Goal: Task Accomplishment & Management: Use online tool/utility

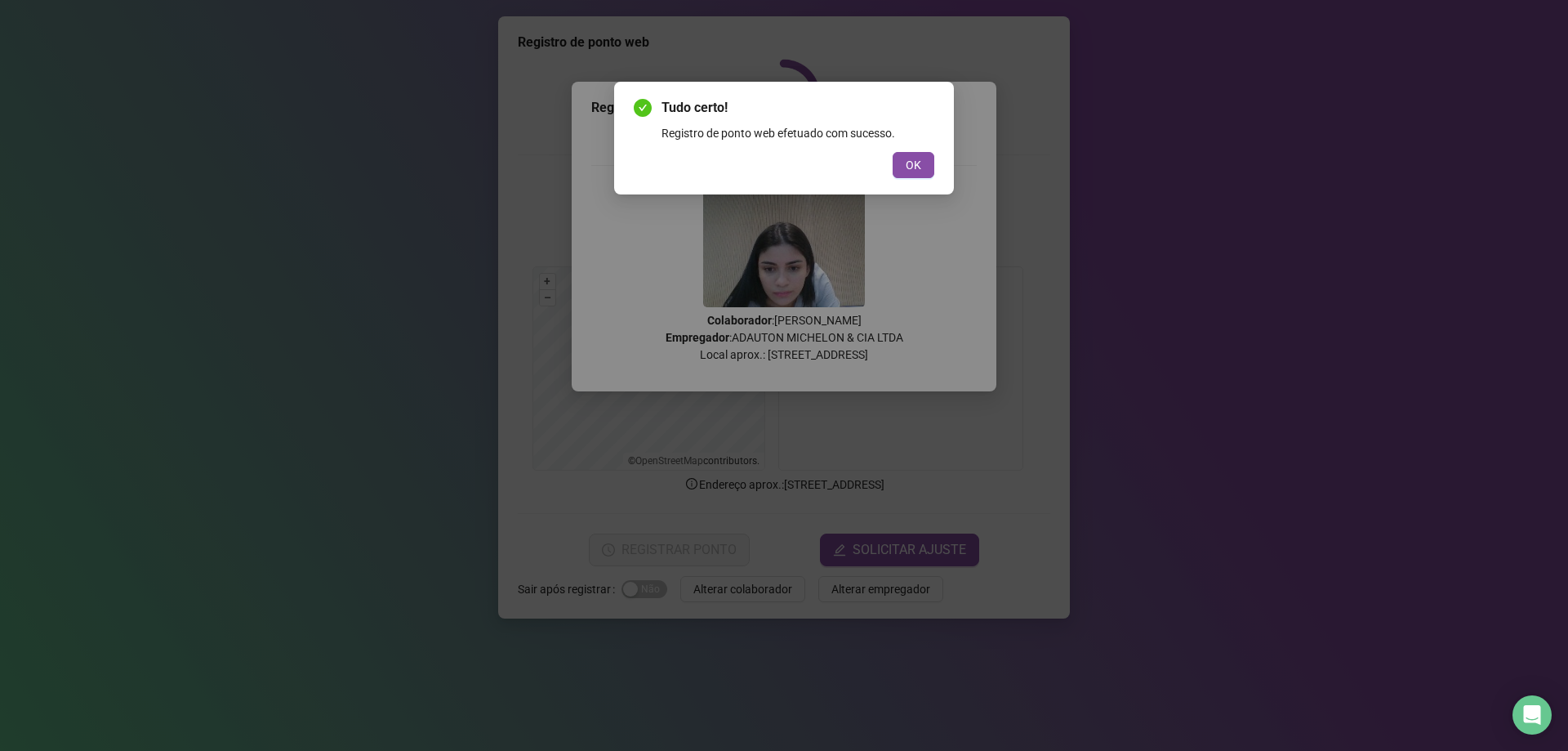
click at [740, 593] on div "Tudo certo! Registro de ponto web efetuado com sucesso. OK" at bounding box center [784, 375] width 1568 height 751
click at [1204, 388] on div "Tudo certo! Registro de ponto web efetuado com sucesso. OK" at bounding box center [784, 375] width 1568 height 751
click at [1384, 275] on div "Tudo certo! Registro de ponto web efetuado com sucesso. OK" at bounding box center [784, 375] width 1568 height 751
drag, startPoint x: 1036, startPoint y: 83, endPoint x: 1037, endPoint y: 93, distance: 10.0
click at [1037, 93] on div "Tudo certo! Registro de ponto web efetuado com sucesso. OK" at bounding box center [784, 375] width 1568 height 751
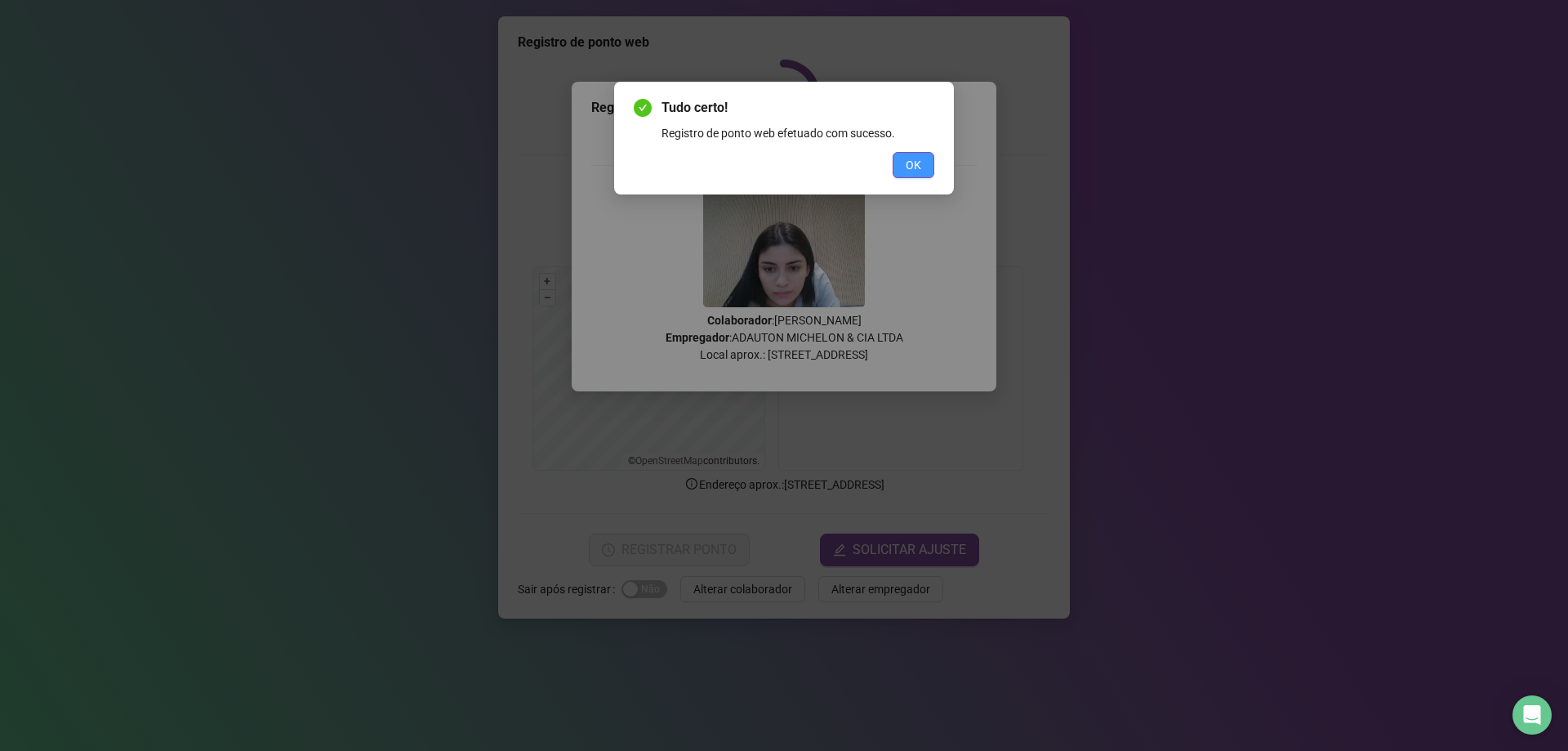
click at [914, 152] on button "OK" at bounding box center [913, 165] width 42 height 26
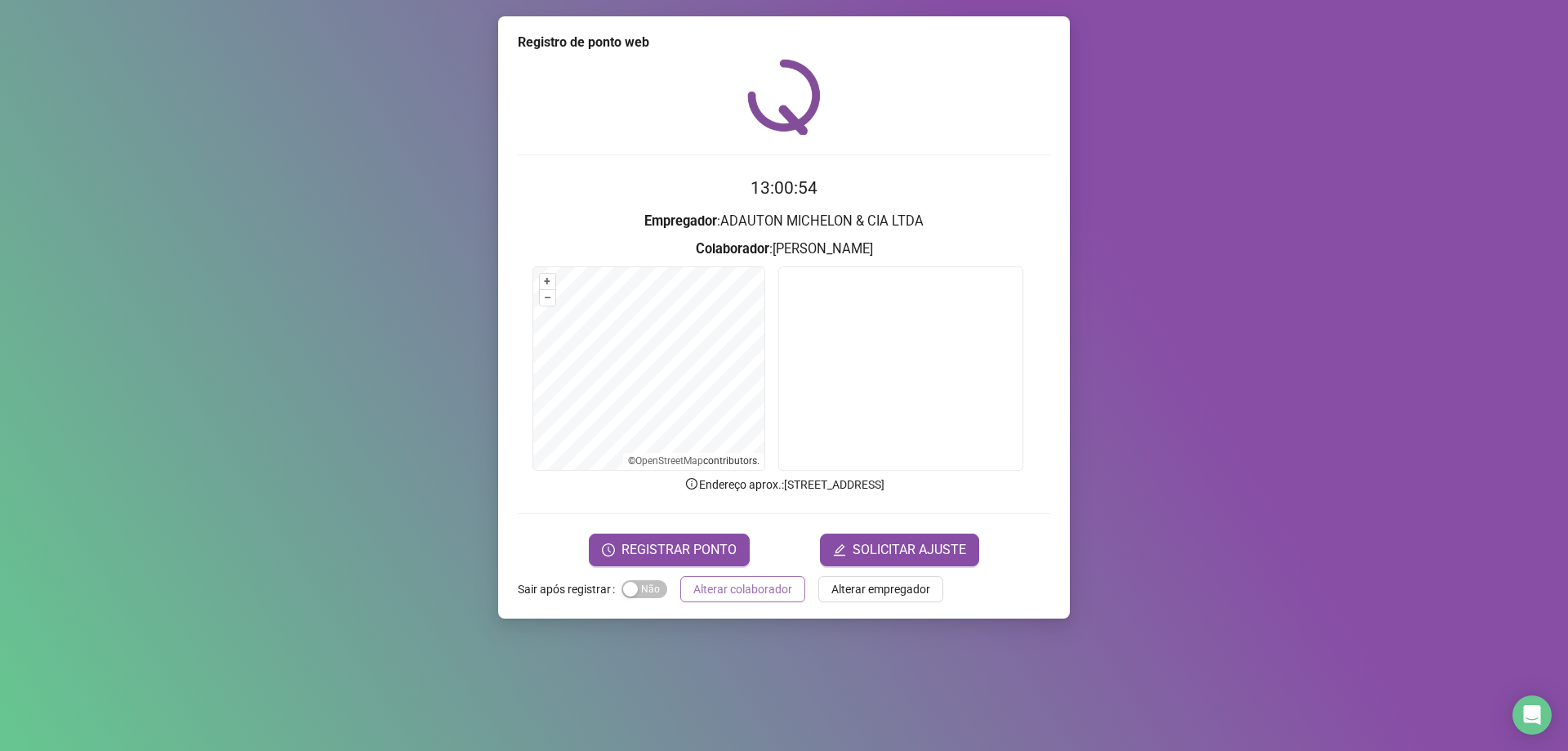
click at [755, 592] on span "Alterar colaborador" at bounding box center [743, 589] width 99 height 18
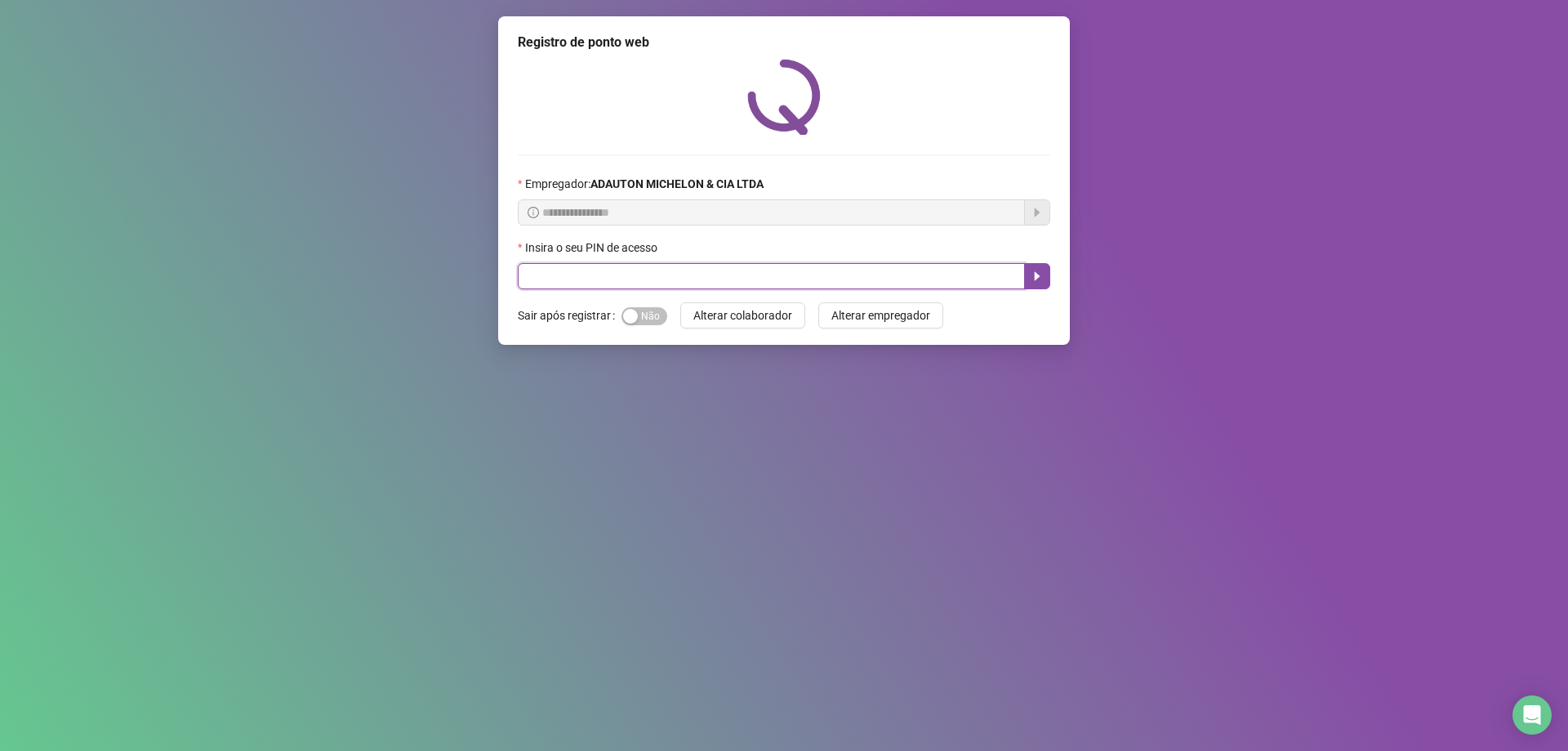
click at [532, 276] on input "text" at bounding box center [771, 276] width 507 height 26
type input "*****"
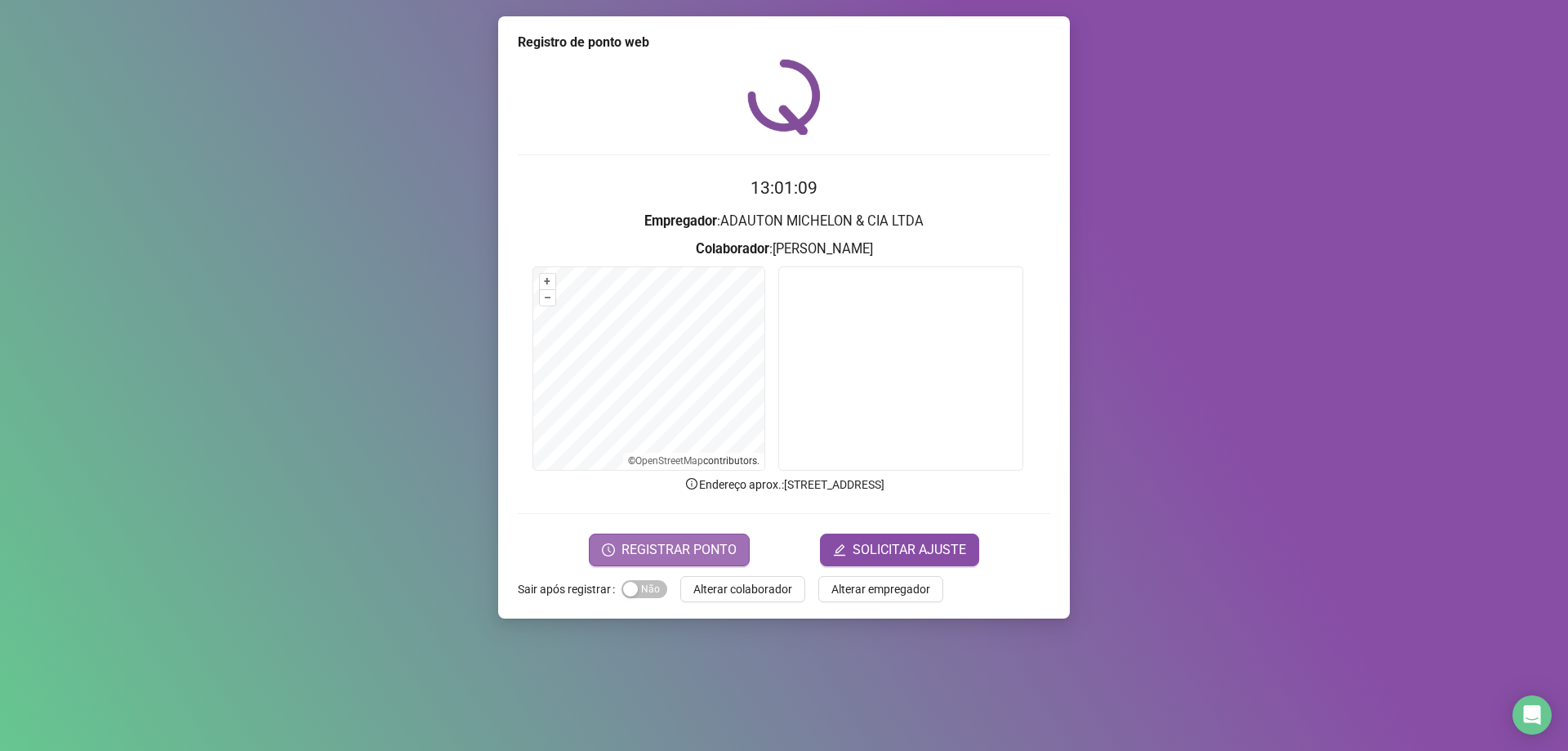
click at [702, 549] on span "REGISTRAR PONTO" at bounding box center [679, 549] width 115 height 20
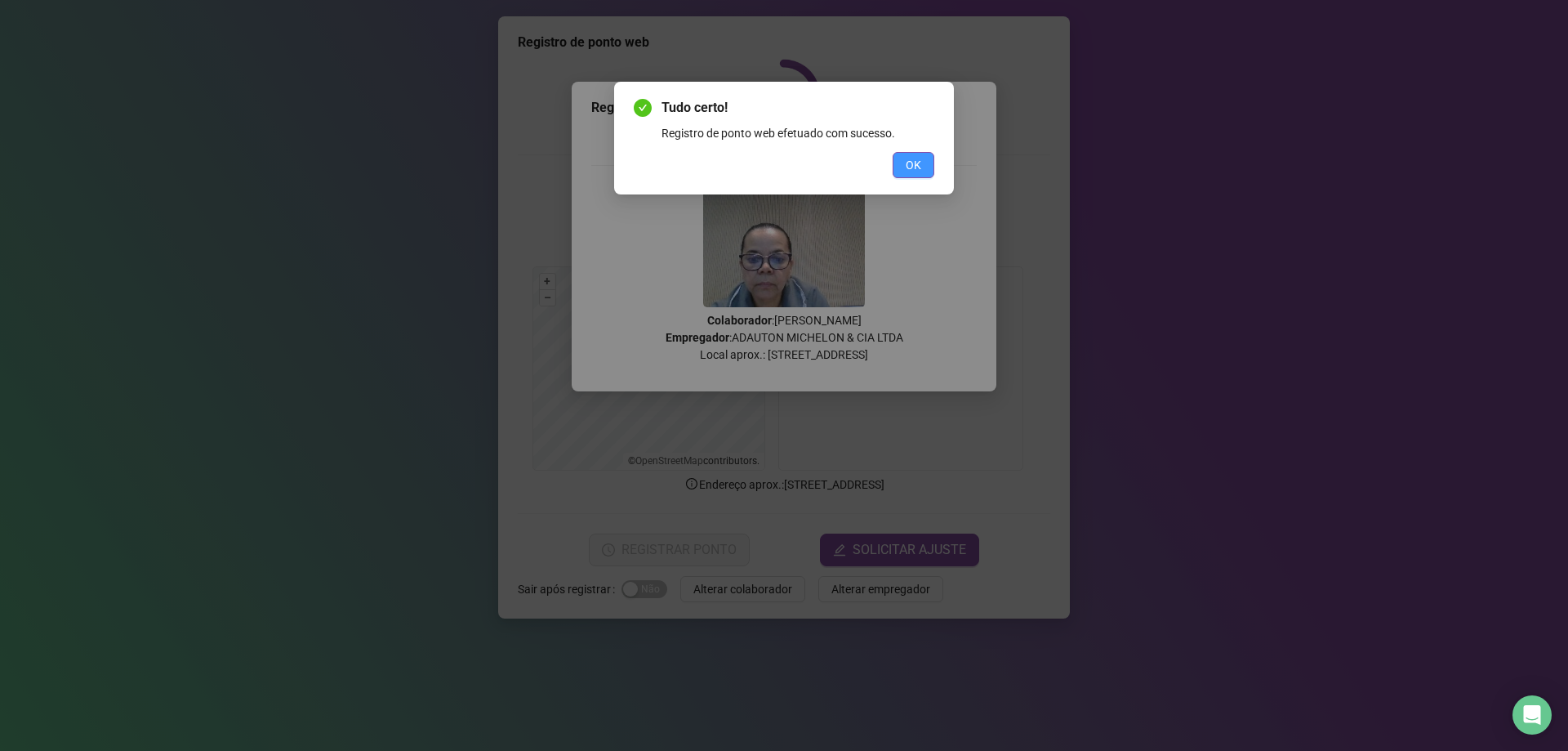
click at [920, 158] on span "OK" at bounding box center [914, 165] width 15 height 18
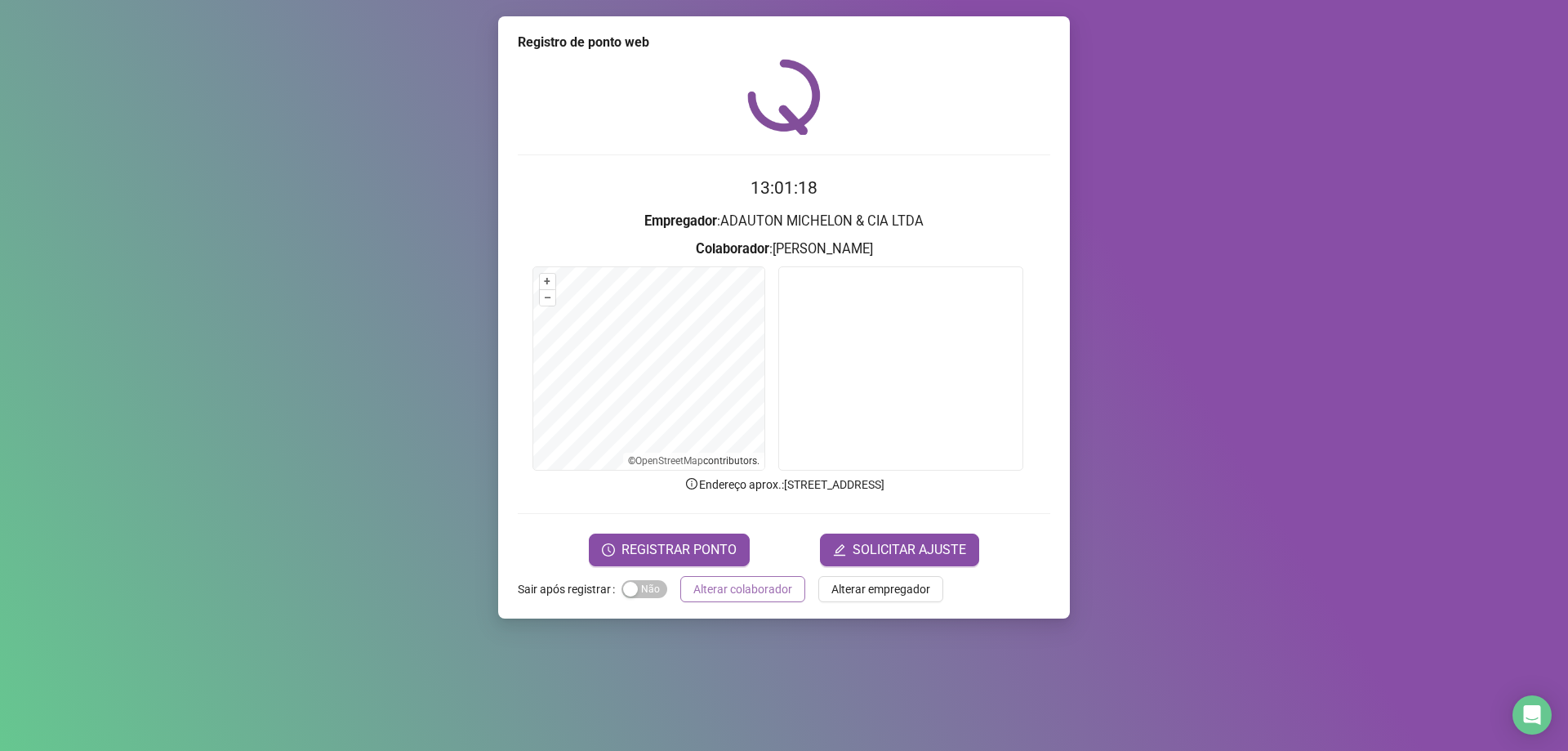
click at [757, 585] on span "Alterar colaborador" at bounding box center [743, 589] width 99 height 18
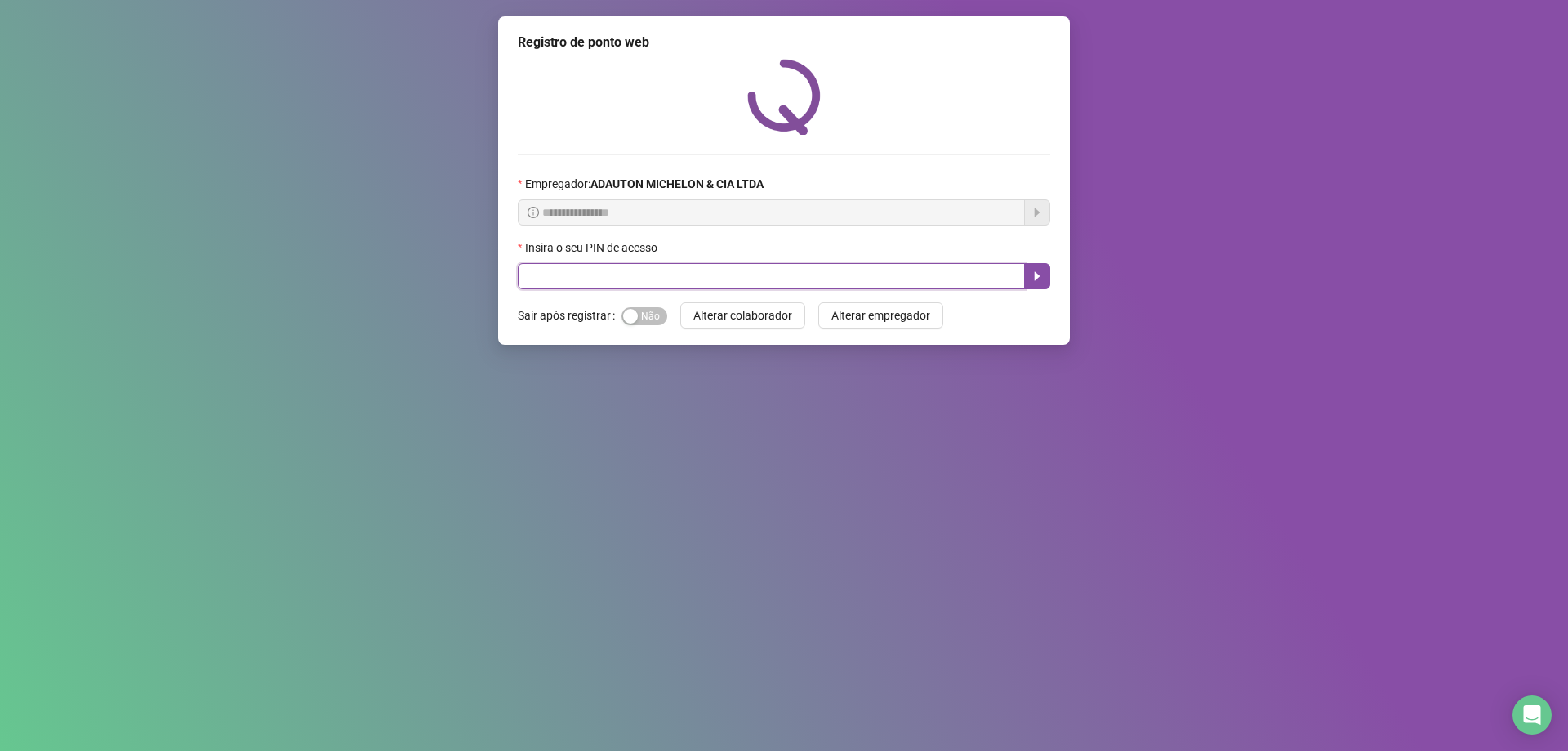
click at [588, 276] on input "text" at bounding box center [771, 276] width 507 height 26
type input "*****"
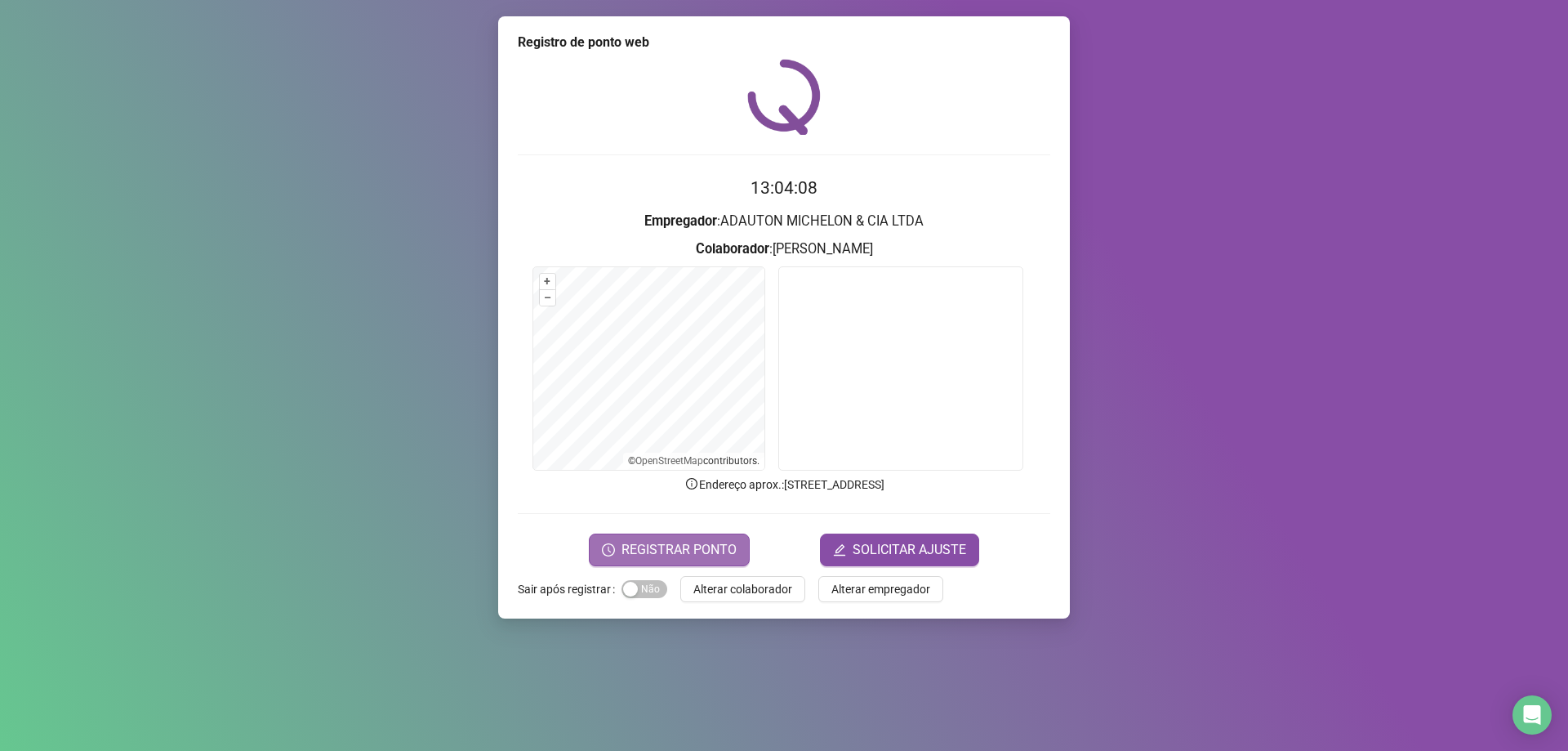
click at [691, 548] on span "REGISTRAR PONTO" at bounding box center [679, 549] width 115 height 20
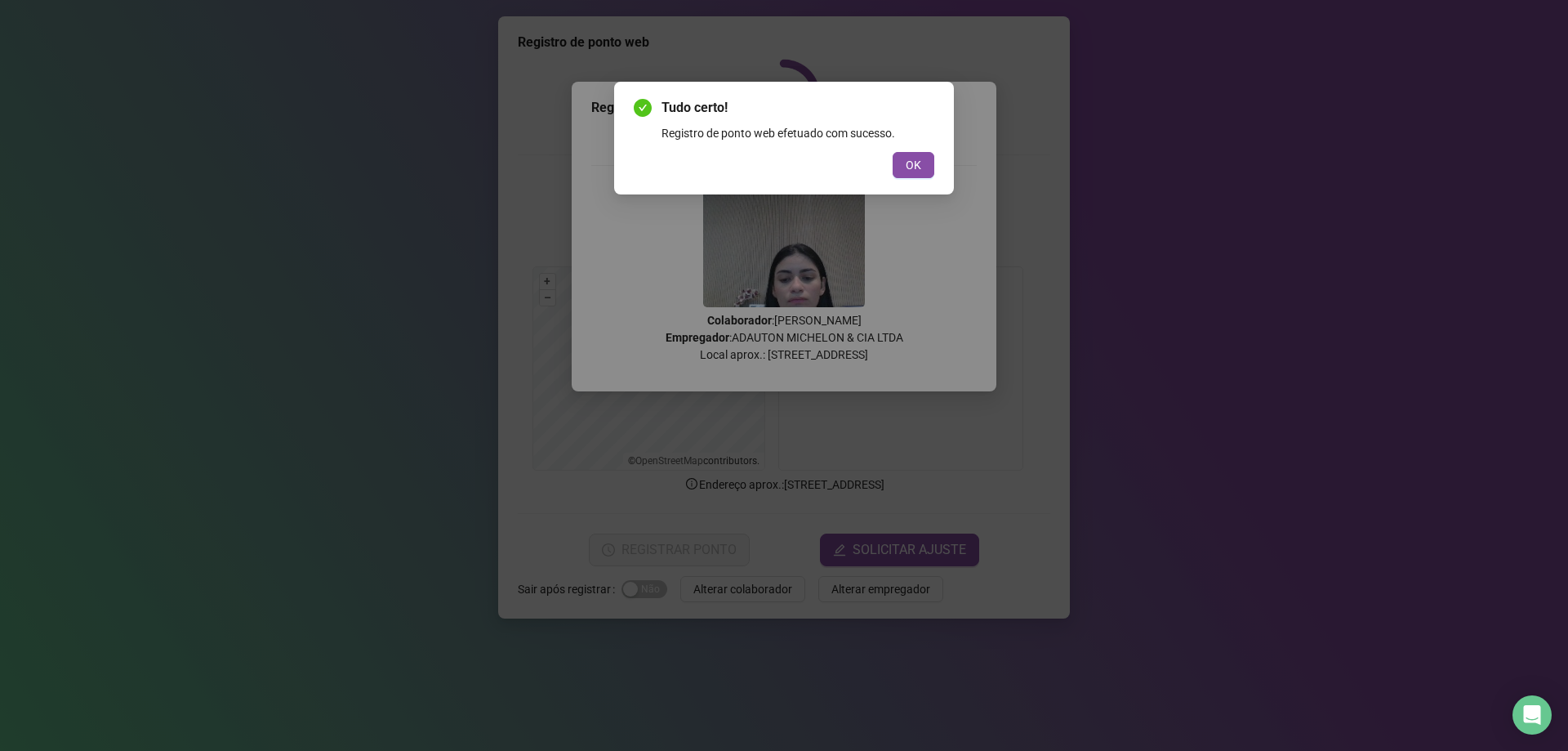
click at [1150, 140] on div "Tudo certo! Registro de ponto web efetuado com sucesso. OK" at bounding box center [784, 375] width 1568 height 751
click at [924, 167] on button "OK" at bounding box center [913, 165] width 42 height 26
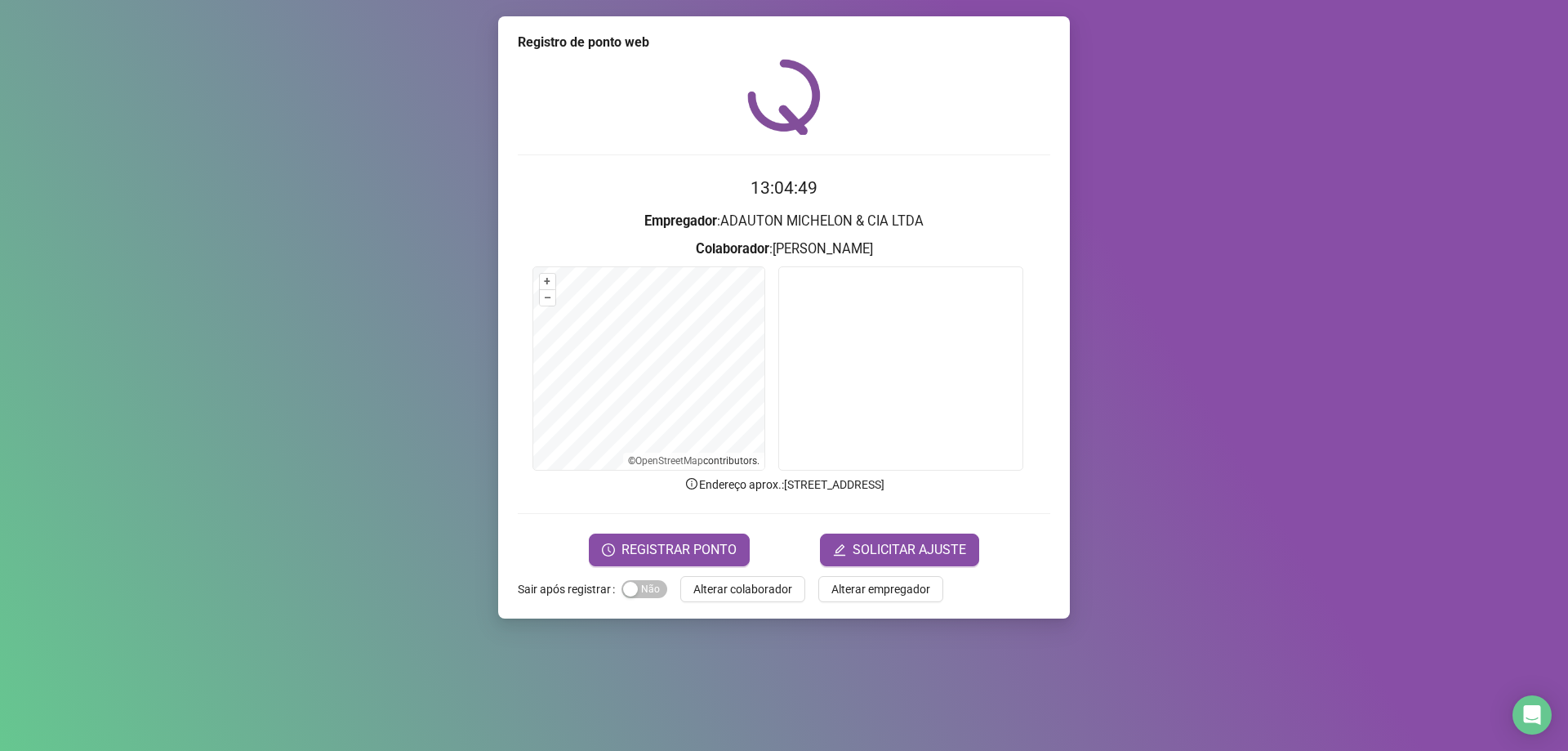
click at [766, 605] on div "Registro de ponto web 13:04:49 Empregador : [PERSON_NAME] & CIA LTDA Colaborado…" at bounding box center [783, 317] width 571 height 602
click at [764, 599] on button "Alterar colaborador" at bounding box center [743, 589] width 125 height 26
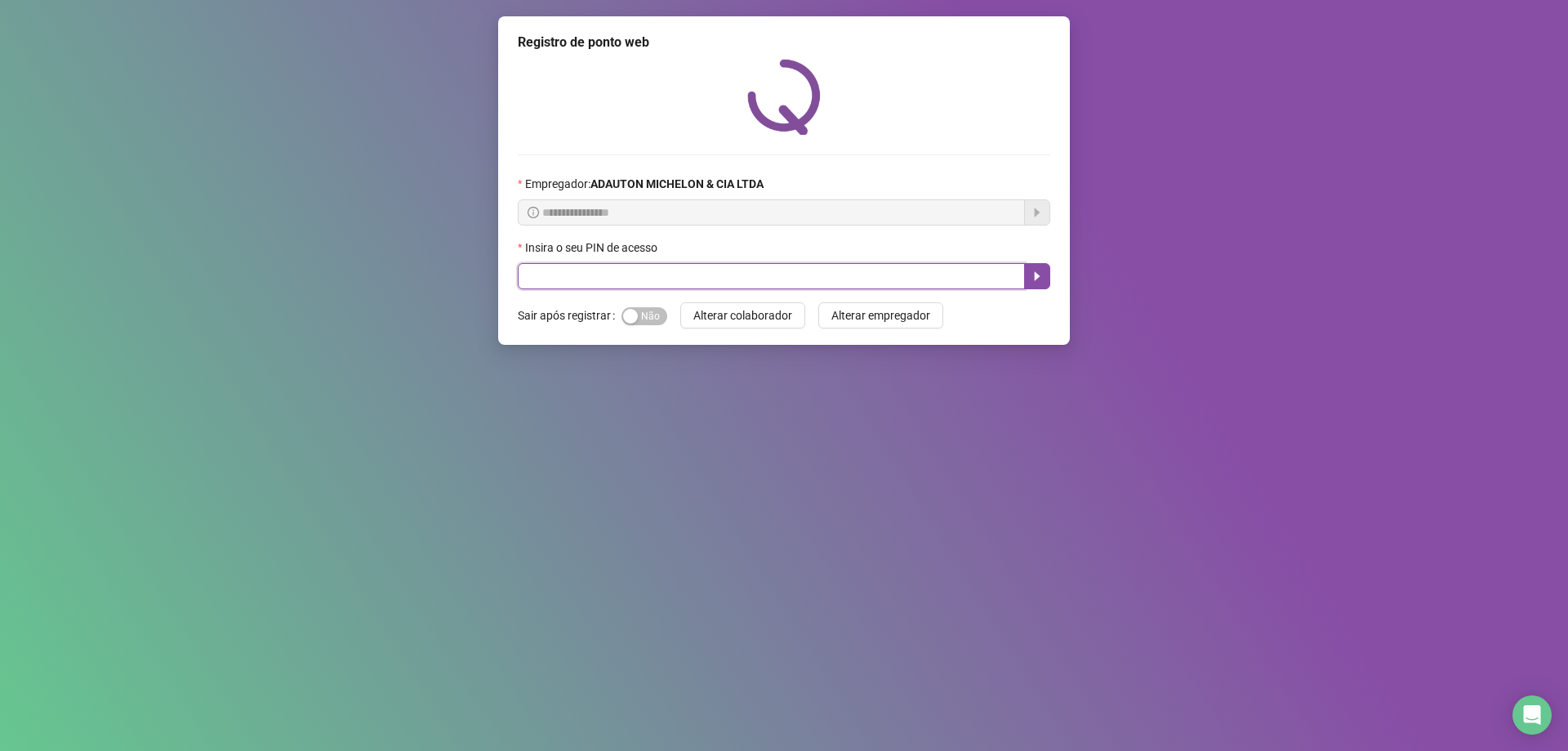
click at [732, 270] on input "text" at bounding box center [771, 276] width 507 height 26
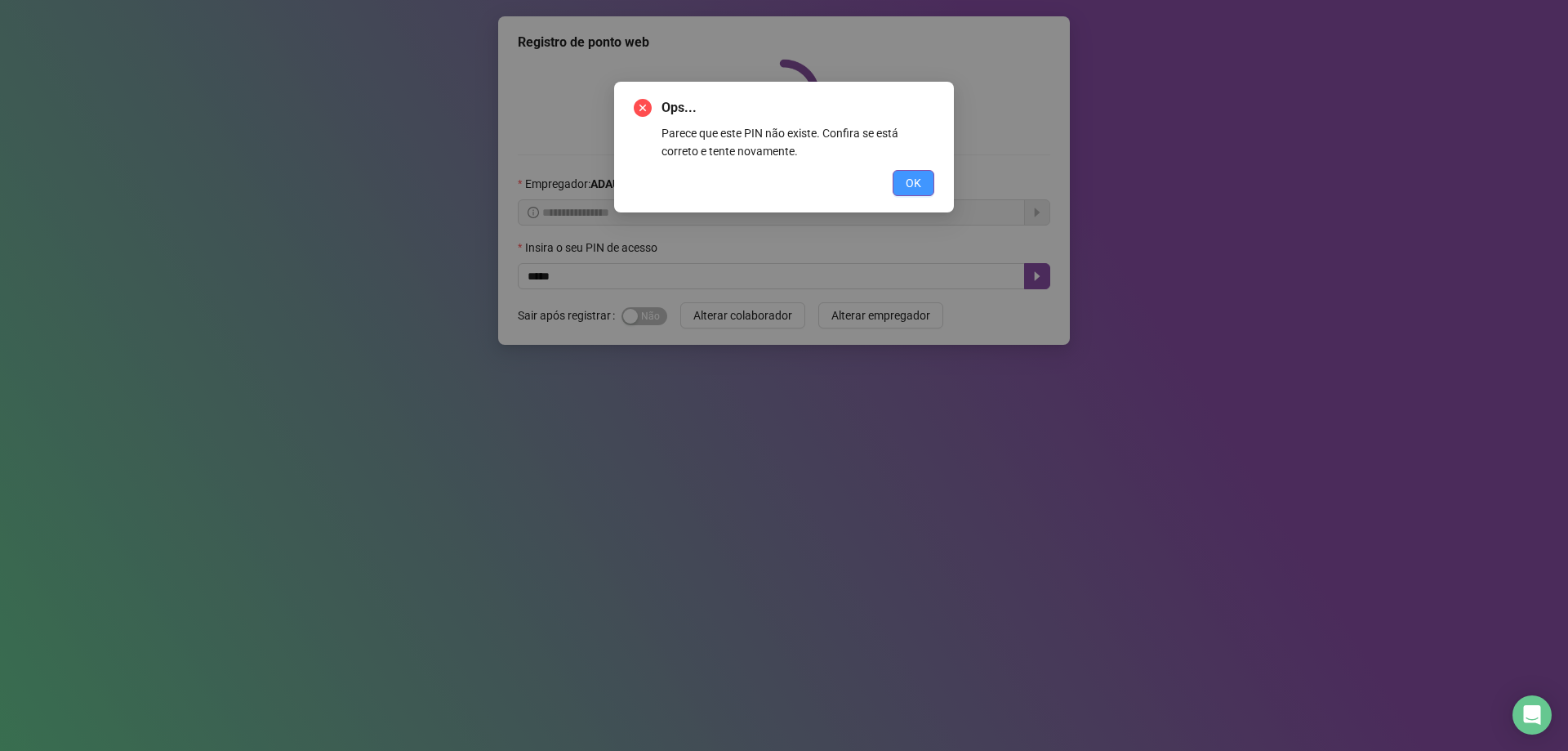
click at [913, 184] on span "OK" at bounding box center [914, 183] width 15 height 18
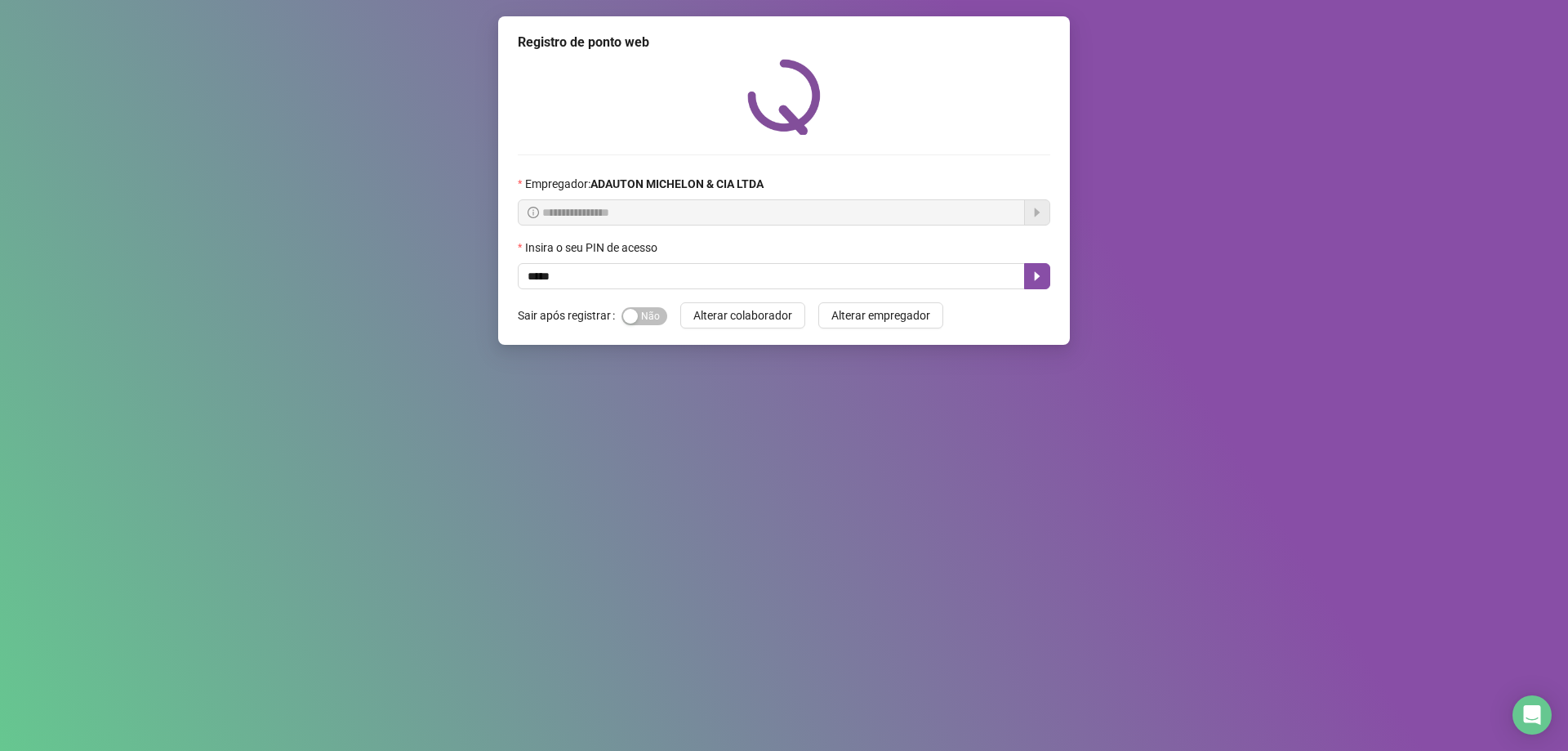
click at [742, 255] on div "Insira o seu PIN de acesso" at bounding box center [783, 250] width 532 height 25
click at [738, 278] on input "*****" at bounding box center [771, 276] width 507 height 26
type input "*****"
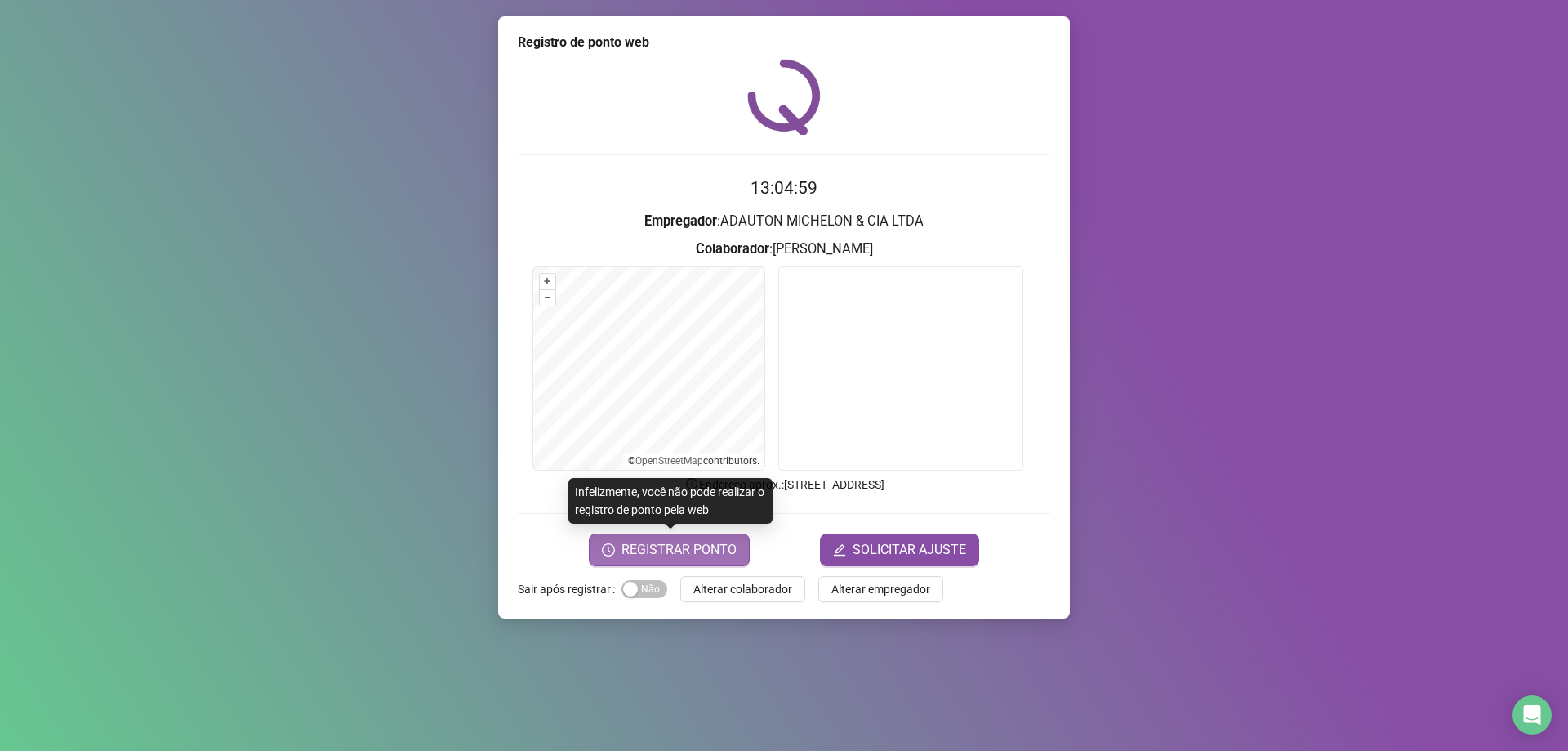
click at [736, 553] on span "REGISTRAR PONTO" at bounding box center [679, 549] width 115 height 20
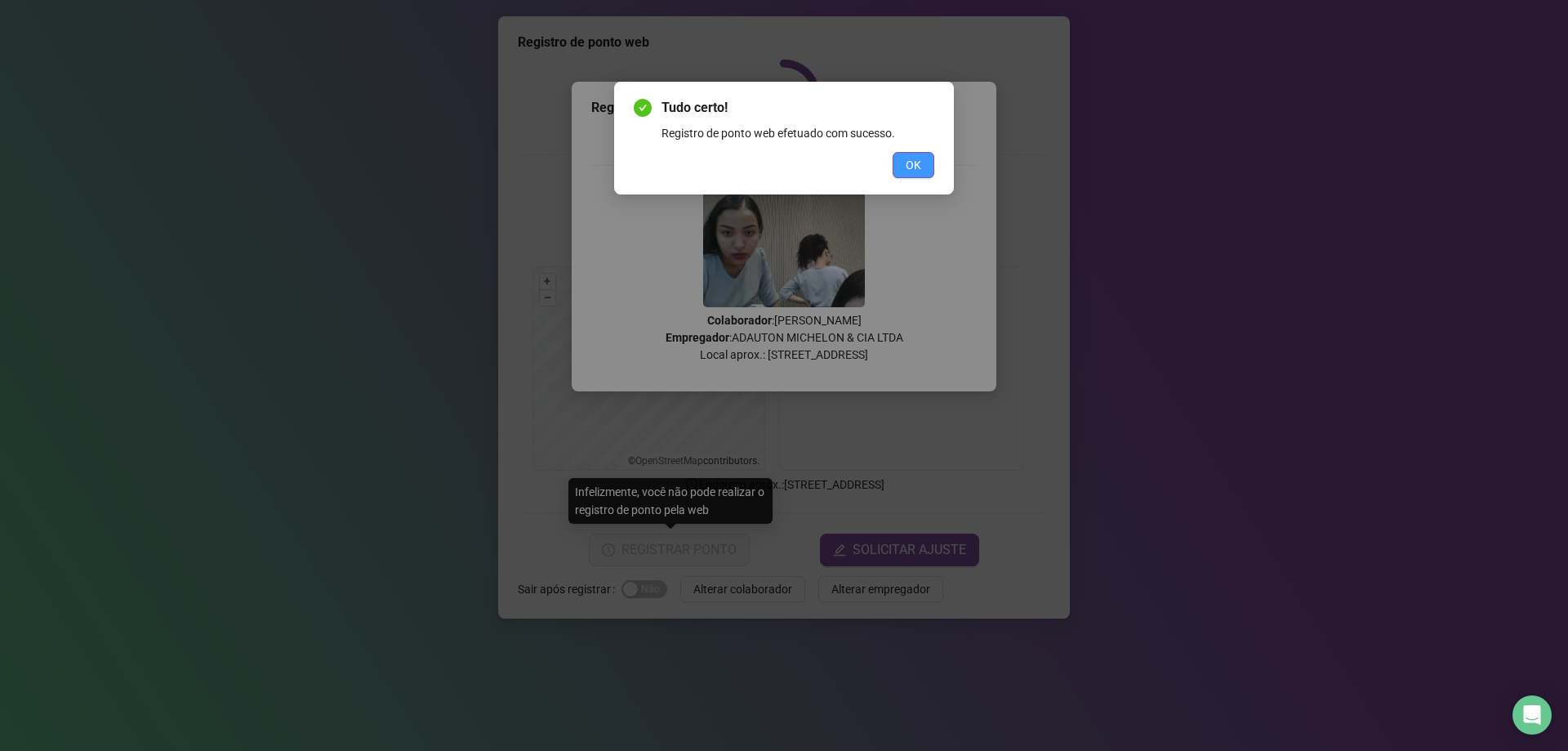
click at [916, 168] on span "OK" at bounding box center [914, 165] width 15 height 18
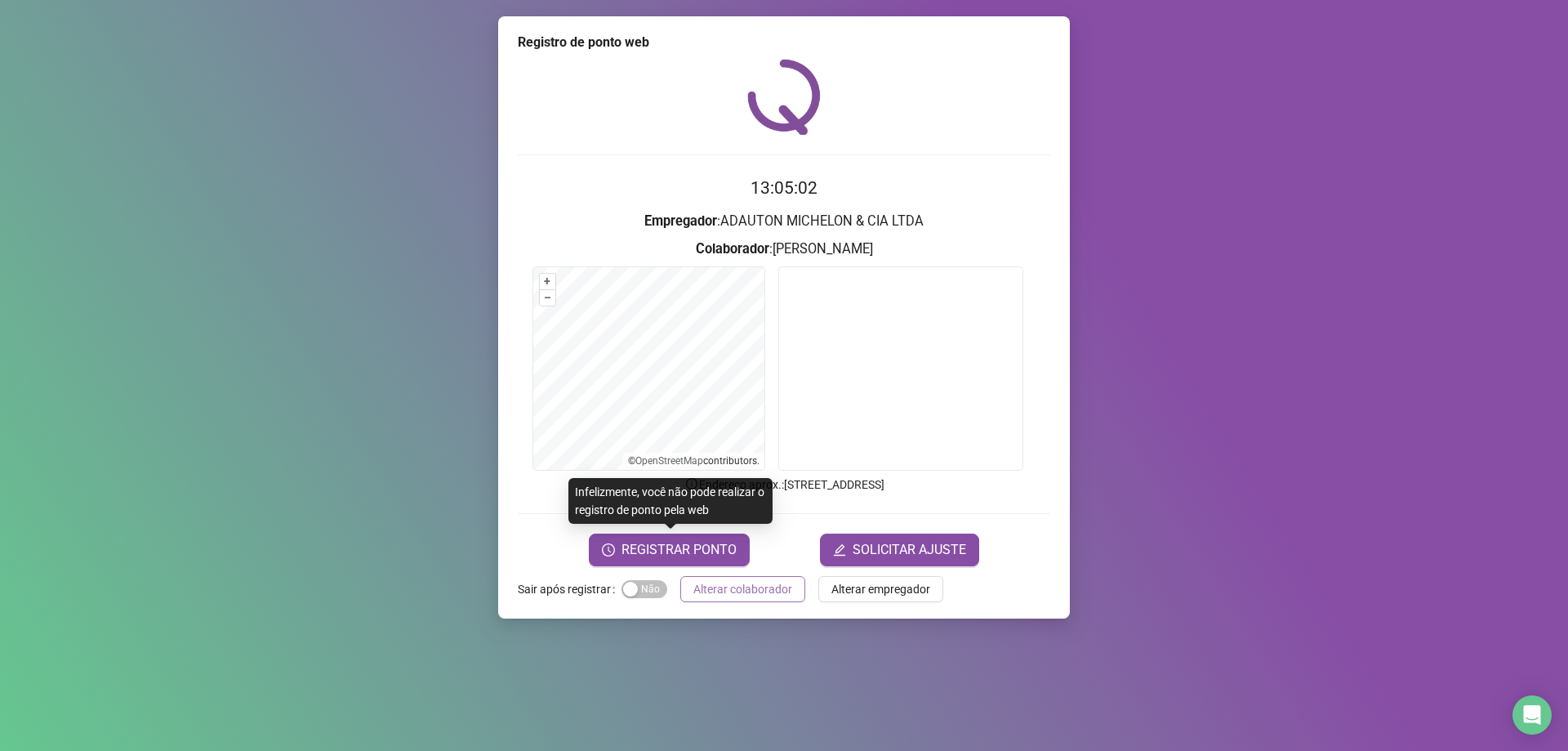
click at [785, 589] on span "Alterar colaborador" at bounding box center [743, 589] width 99 height 18
